Goal: Check status: Check status

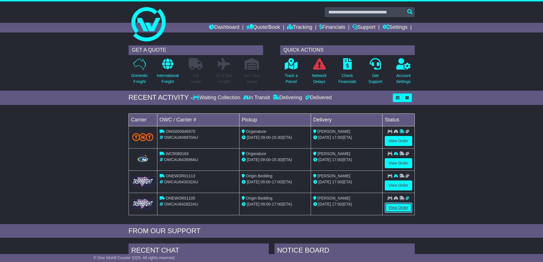
click at [395, 207] on link "View Order" at bounding box center [398, 208] width 27 height 10
drag, startPoint x: 296, startPoint y: 27, endPoint x: 292, endPoint y: 30, distance: 4.4
click at [296, 27] on link "Tracking" at bounding box center [299, 28] width 25 height 10
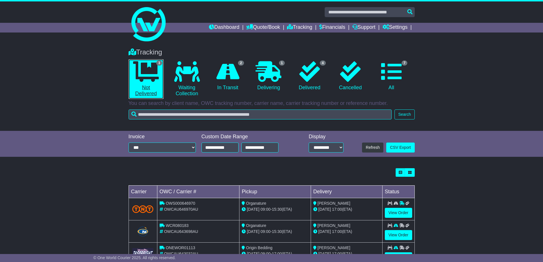
click at [145, 88] on link "3 Not Delivered" at bounding box center [146, 79] width 35 height 40
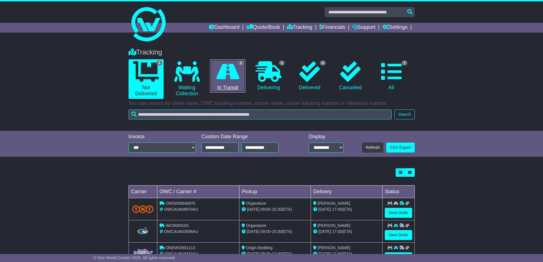
click at [233, 76] on icon at bounding box center [227, 71] width 23 height 21
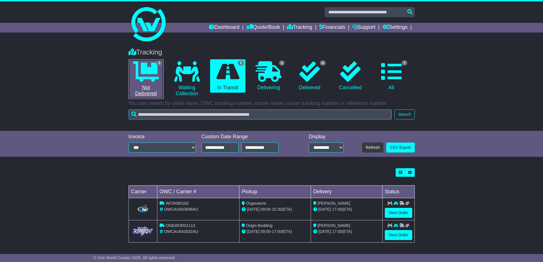
click at [146, 84] on link "3 Not Delivered" at bounding box center [146, 79] width 35 height 40
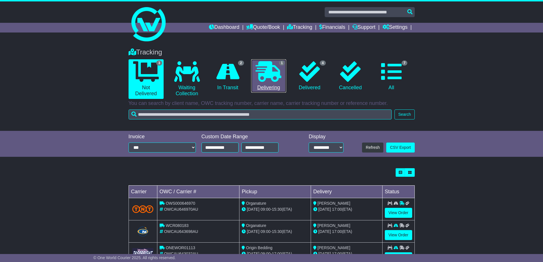
click at [266, 84] on link "1 Delivering" at bounding box center [268, 76] width 35 height 34
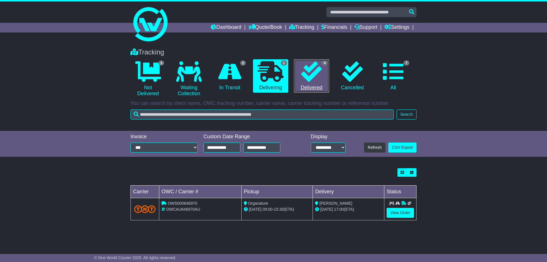
click at [315, 78] on icon at bounding box center [311, 71] width 21 height 21
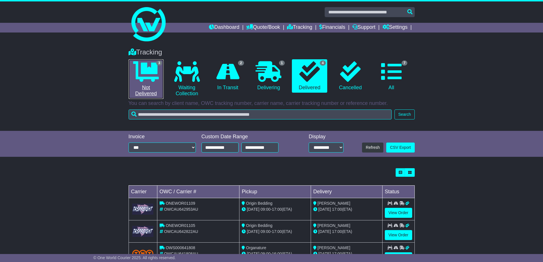
click at [141, 81] on icon at bounding box center [146, 71] width 26 height 21
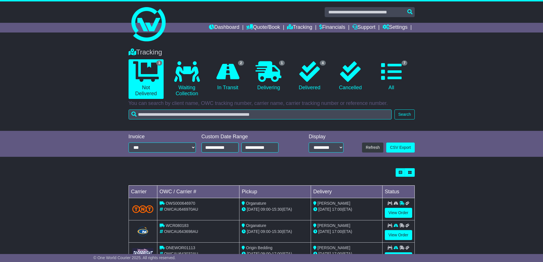
click at [72, 86] on div "Tracking 3 Not Delivered 0 Waiting Collection 2 In Transit 1 Delivering 4" at bounding box center [271, 86] width 543 height 88
